Goal: Task Accomplishment & Management: Use online tool/utility

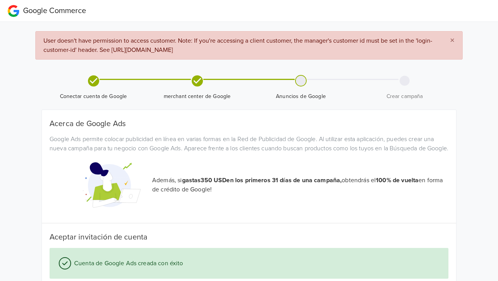
scroll to position [59, 0]
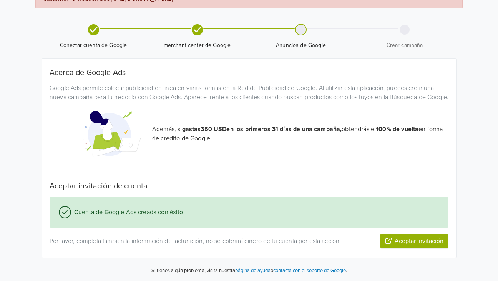
click at [351, 163] on div "Acerca de Google Ads Google Ads permite colocar publicidad en línea en varias f…" at bounding box center [249, 158] width 399 height 180
click at [299, 25] on div at bounding box center [301, 30] width 10 height 10
click at [198, 24] on icon at bounding box center [196, 29] width 11 height 11
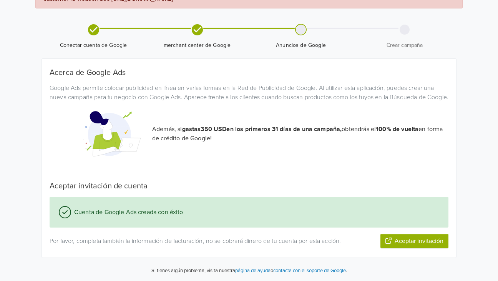
click at [198, 24] on icon at bounding box center [196, 29] width 11 height 11
click at [331, 42] on span "Anuncios de Google" at bounding box center [301, 46] width 98 height 8
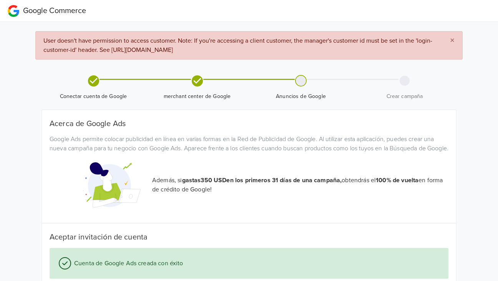
drag, startPoint x: 334, startPoint y: 50, endPoint x: 28, endPoint y: 38, distance: 306.2
click at [28, 38] on div "Google Commerce × User doesn't have permission to access customer. Note: If you…" at bounding box center [249, 166] width 498 height 332
copy span "User doesn't have permission to access customer. Note: If you're accessing a cl…"
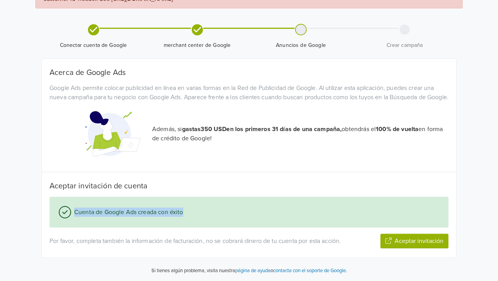
drag, startPoint x: 191, startPoint y: 210, endPoint x: 68, endPoint y: 217, distance: 123.6
click at [68, 217] on div "Cuenta de Google Ads creada con éxito" at bounding box center [249, 212] width 399 height 31
copy div "Cuenta de Google Ads creada con éxito"
click at [291, 140] on p "Además, si gastas 350 USD en los primeros 31 días de una campaña, obtendrás el …" at bounding box center [300, 134] width 296 height 18
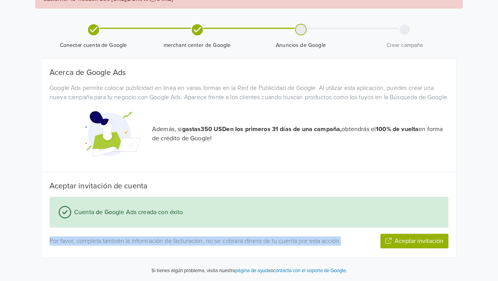
drag, startPoint x: 350, startPoint y: 244, endPoint x: 43, endPoint y: 249, distance: 307.2
click at [43, 249] on div "Acerca de Google Ads Google Ads permite colocar publicidad en línea en varias f…" at bounding box center [249, 158] width 414 height 199
copy p "Por favor, completa también la información de facturación, no se cobrará dinero…"
